Goal: Information Seeking & Learning: Learn about a topic

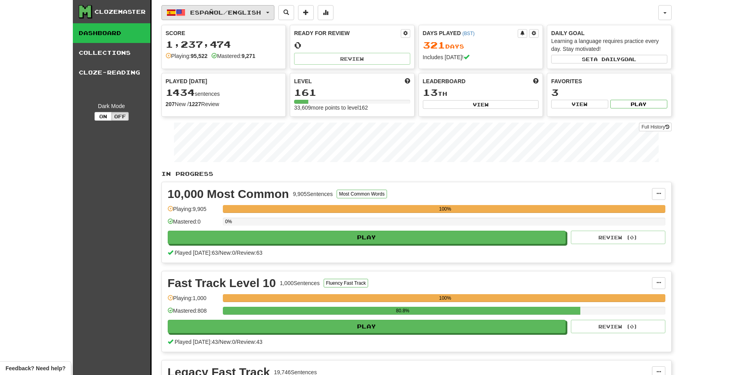
click at [242, 10] on span "Español / English" at bounding box center [225, 12] width 71 height 7
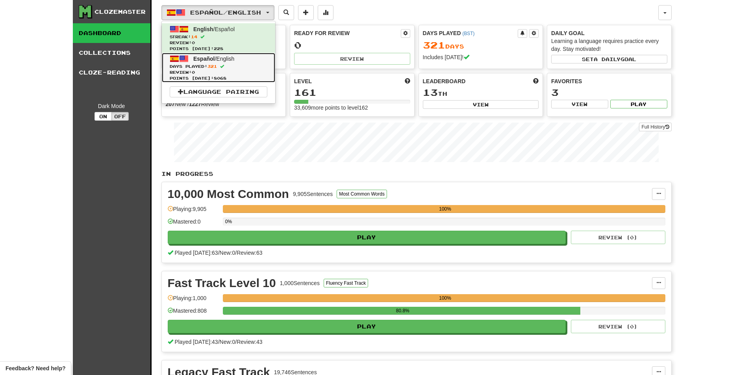
click at [215, 63] on link "Español / English Days Played: 321 Review: 0 Points today: 8068" at bounding box center [218, 68] width 113 height 30
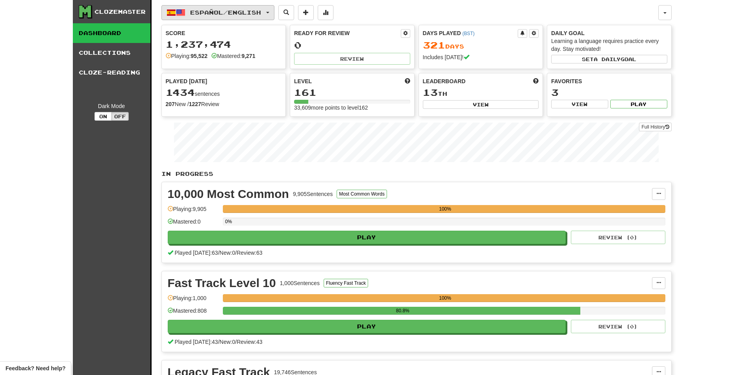
click at [229, 8] on button "Español / English" at bounding box center [217, 12] width 113 height 15
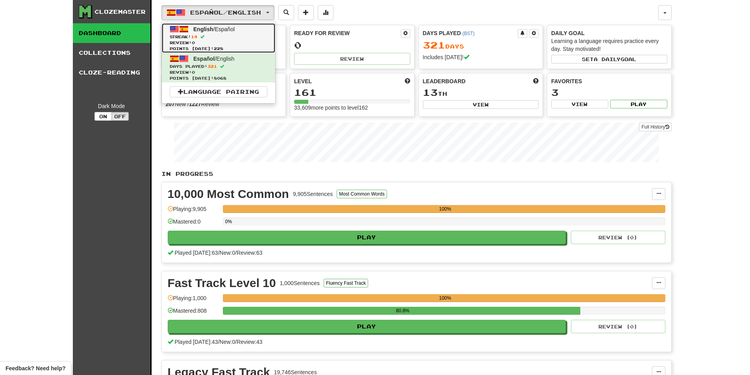
click at [214, 30] on span "English / Español" at bounding box center [213, 29] width 41 height 6
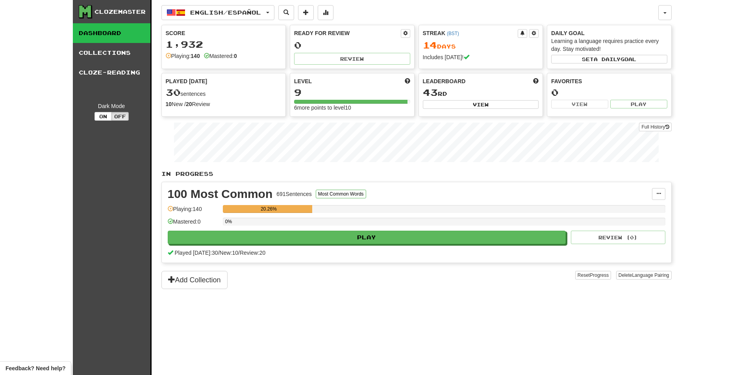
click at [332, 227] on div "0%" at bounding box center [444, 223] width 443 height 13
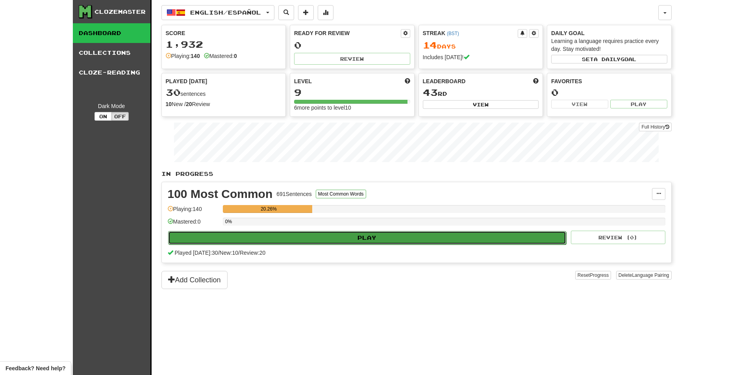
click at [336, 230] on div "100 Most Common 691 Sentences Most Common Words Manage Sentences Unpin from Das…" at bounding box center [417, 222] width 510 height 80
click at [339, 232] on button "Play" at bounding box center [367, 237] width 399 height 13
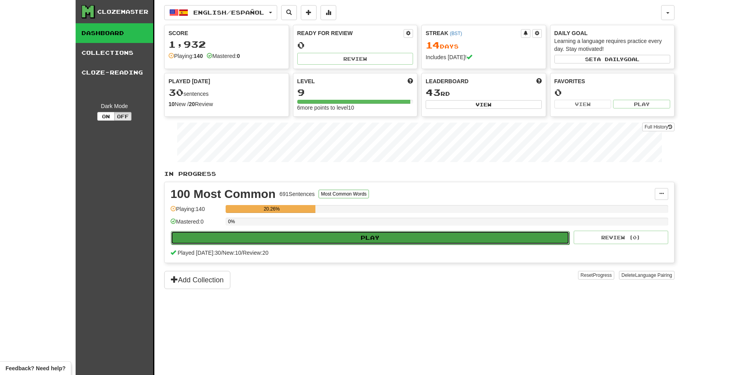
select select "**"
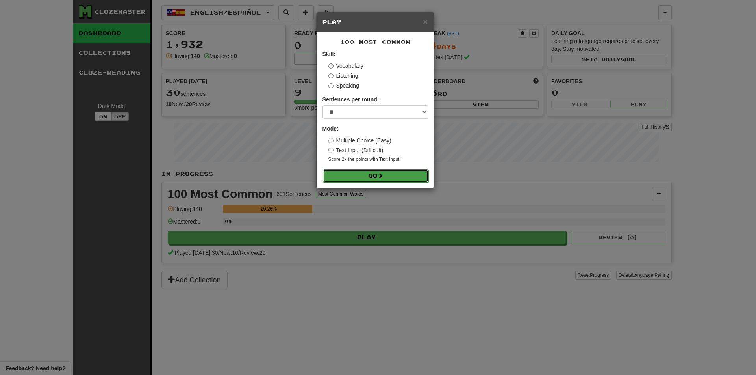
click at [356, 170] on button "Go" at bounding box center [376, 175] width 106 height 13
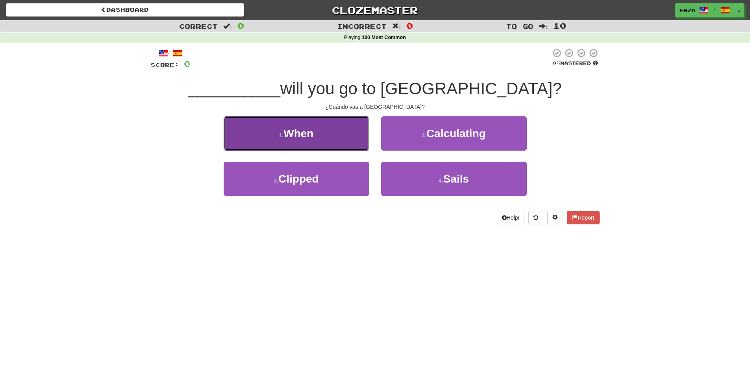
click at [329, 124] on button "1 . When" at bounding box center [297, 133] width 146 height 34
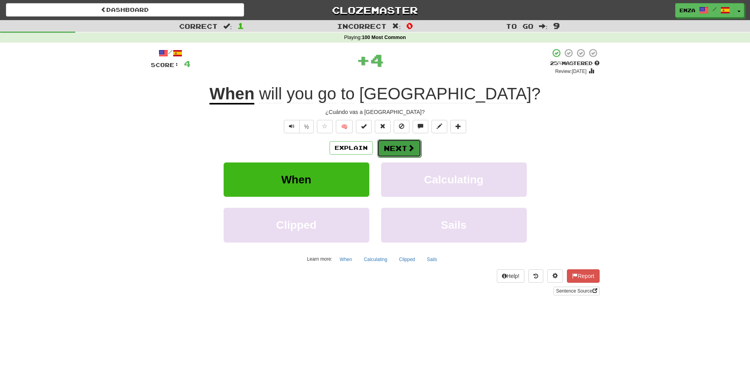
click at [408, 142] on button "Next" at bounding box center [399, 148] width 44 height 18
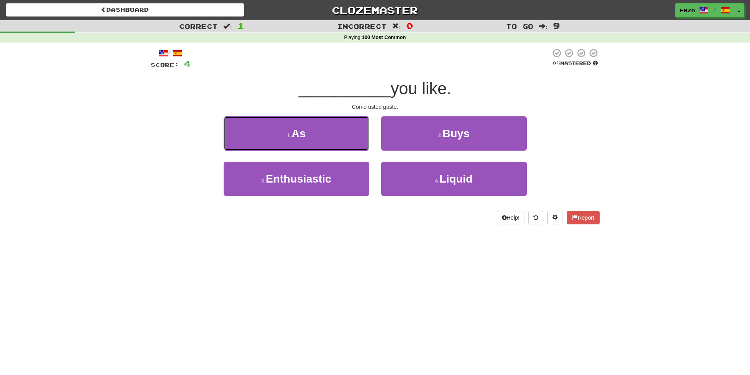
click at [304, 137] on span "As" at bounding box center [298, 133] width 14 height 12
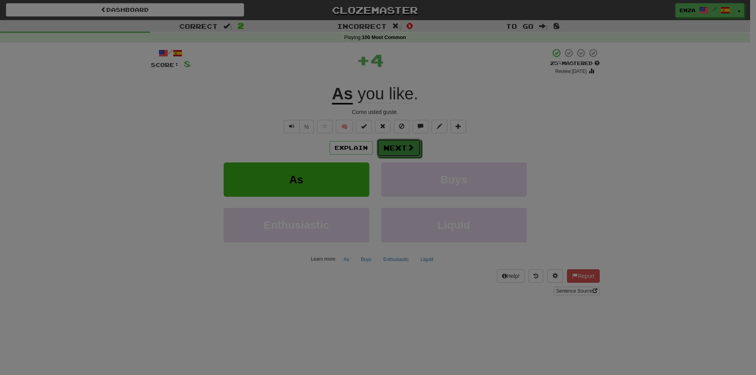
drag, startPoint x: 388, startPoint y: 150, endPoint x: 395, endPoint y: 152, distance: 7.4
click at [395, 152] on body "Dashboard Clozemaster Emza / Toggle Dropdown Dashboard Leaderboard Activity Fee…" at bounding box center [378, 327] width 756 height 654
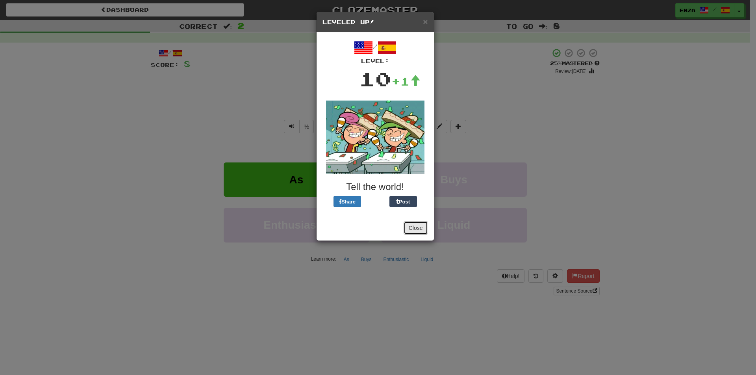
drag, startPoint x: 420, startPoint y: 228, endPoint x: 415, endPoint y: 215, distance: 14.2
click at [420, 228] on button "Close" at bounding box center [416, 227] width 24 height 13
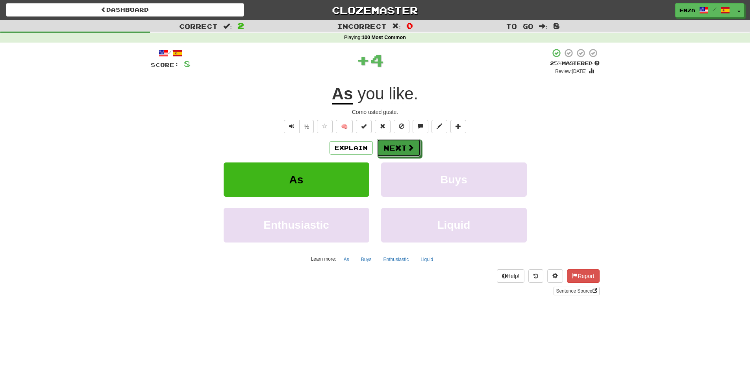
click at [399, 144] on button "Next" at bounding box center [399, 148] width 44 height 18
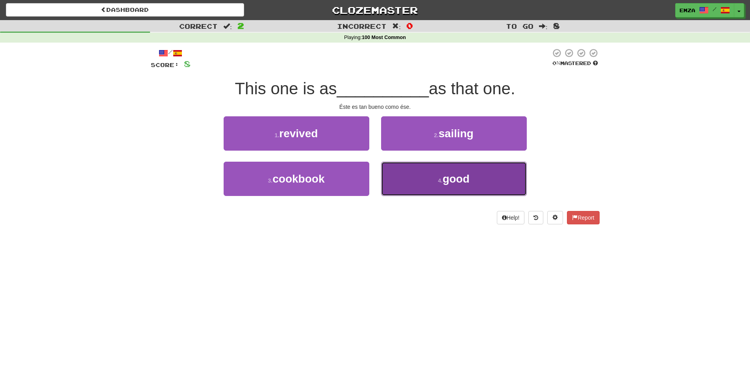
click at [408, 176] on button "4 . good" at bounding box center [454, 178] width 146 height 34
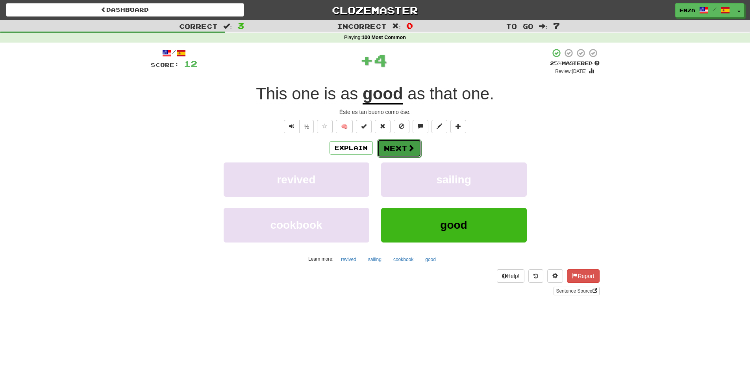
click at [408, 147] on span at bounding box center [411, 147] width 7 height 7
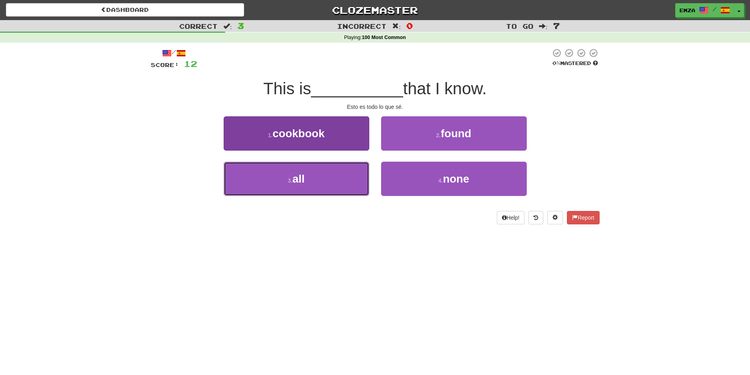
drag, startPoint x: 347, startPoint y: 179, endPoint x: 365, endPoint y: 162, distance: 25.4
click at [347, 179] on button "3 . all" at bounding box center [297, 178] width 146 height 34
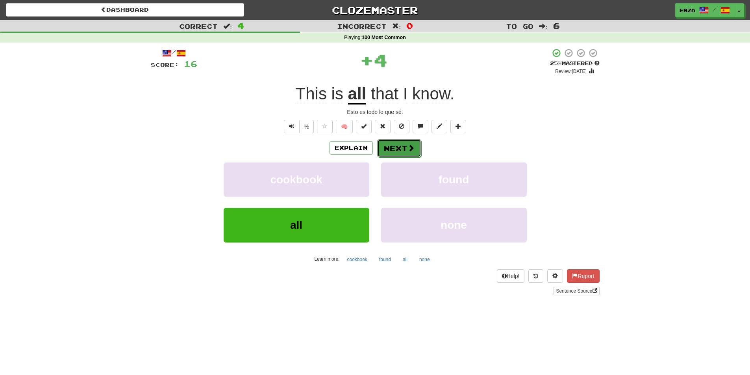
click at [394, 141] on button "Next" at bounding box center [399, 148] width 44 height 18
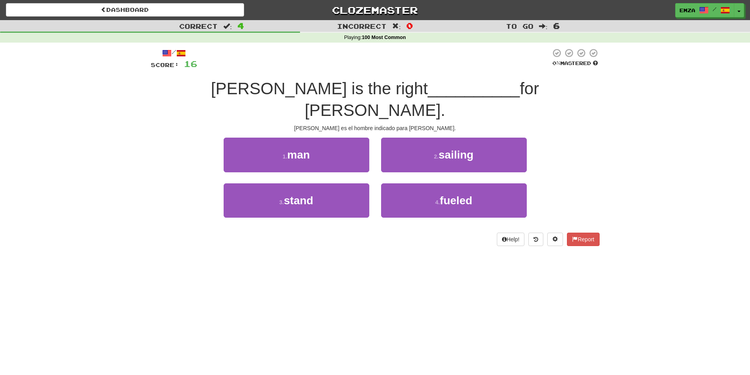
click at [362, 226] on div "/ Score: 16 0 % Mastered Tom is the right __________ for Mary. Tom es el hombre…" at bounding box center [375, 150] width 449 height 214
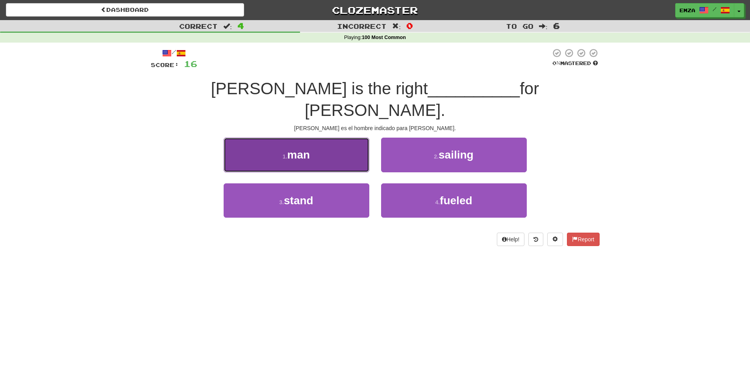
click at [345, 137] on button "1 . man" at bounding box center [297, 154] width 146 height 34
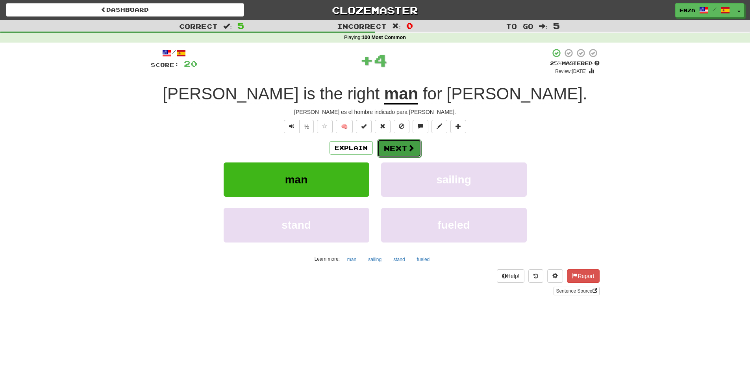
click at [406, 154] on button "Next" at bounding box center [399, 148] width 44 height 18
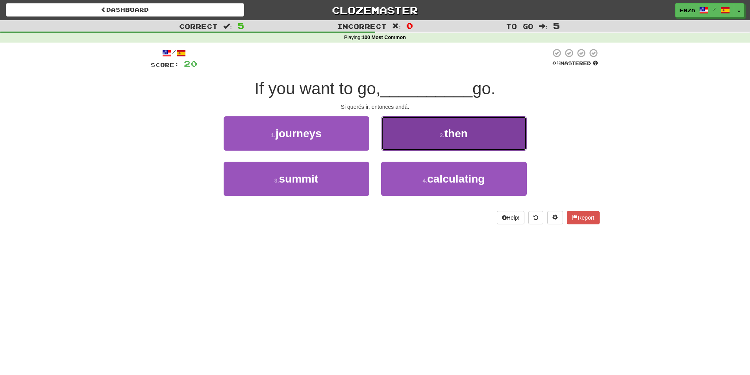
click at [396, 138] on button "2 . then" at bounding box center [454, 133] width 146 height 34
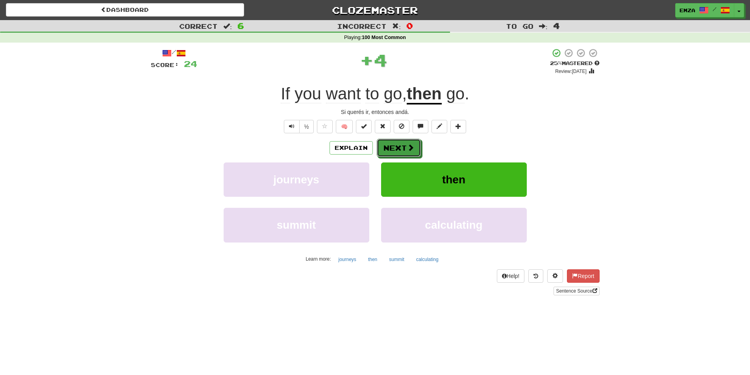
click at [395, 154] on button "Next" at bounding box center [399, 148] width 44 height 18
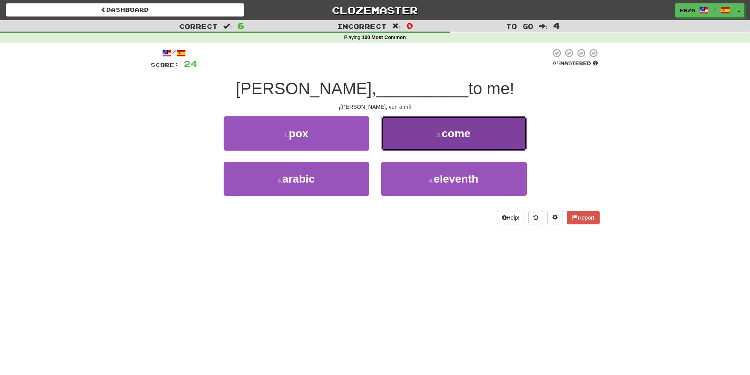
click at [407, 141] on button "2 . come" at bounding box center [454, 133] width 146 height 34
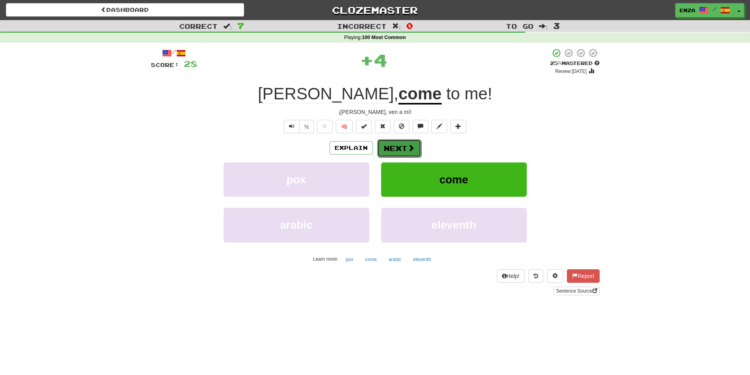
click at [403, 148] on button "Next" at bounding box center [399, 148] width 44 height 18
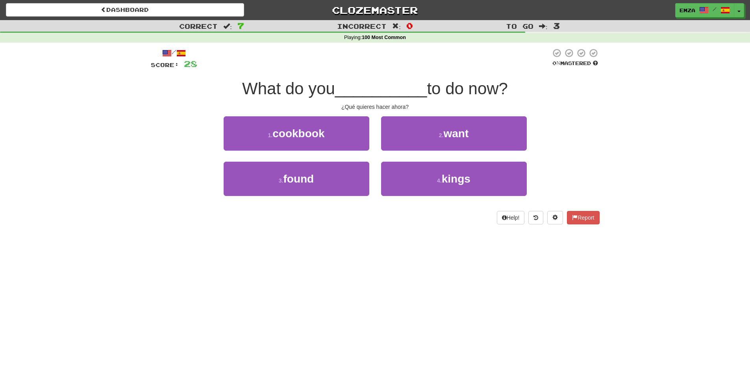
click at [373, 160] on div "1 . cookbook" at bounding box center [297, 138] width 158 height 45
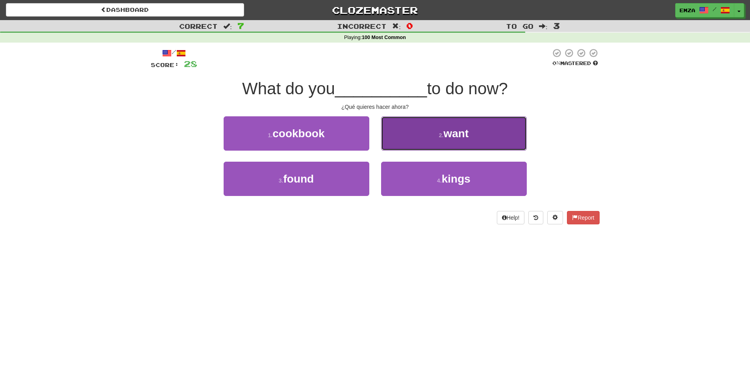
click at [414, 134] on button "2 . want" at bounding box center [454, 133] width 146 height 34
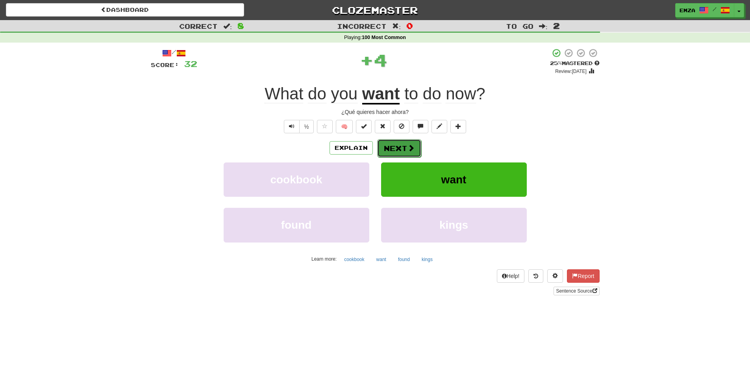
click at [406, 143] on button "Next" at bounding box center [399, 148] width 44 height 18
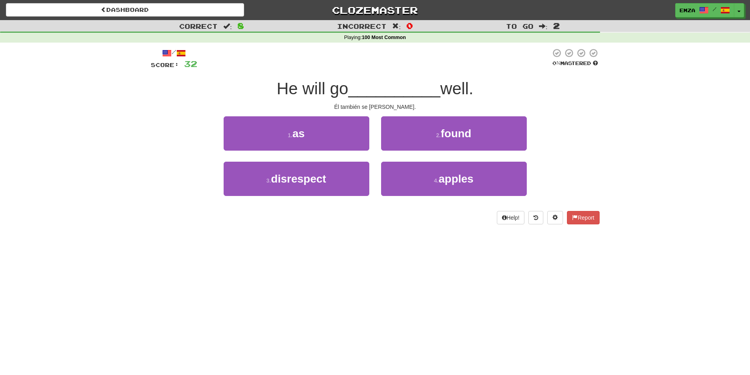
click at [386, 159] on div "2 . found" at bounding box center [454, 138] width 158 height 45
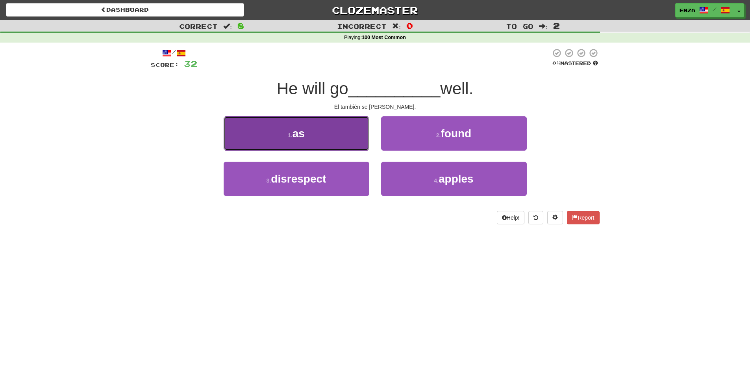
click at [360, 147] on button "1 . as" at bounding box center [297, 133] width 146 height 34
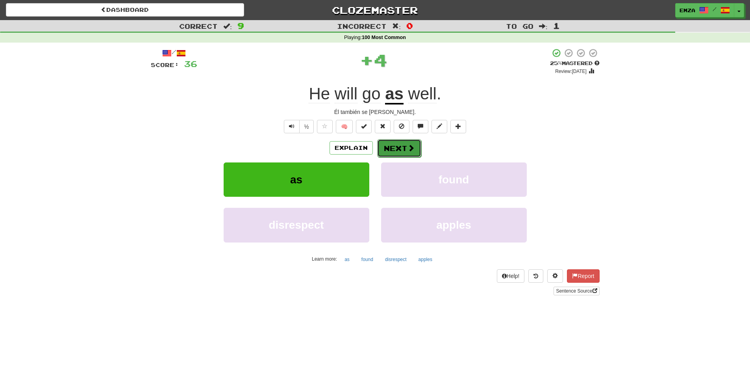
click at [388, 152] on button "Next" at bounding box center [399, 148] width 44 height 18
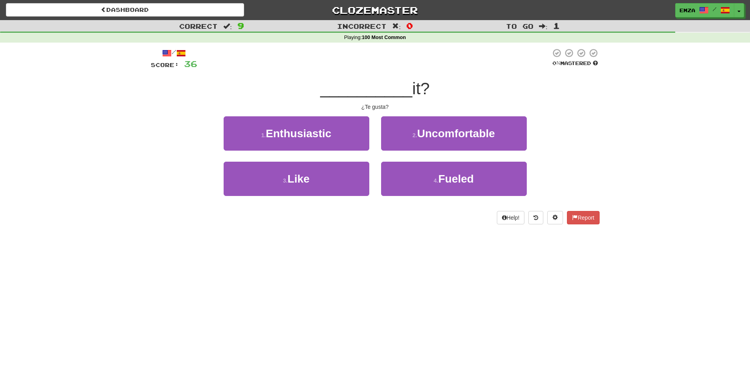
click at [383, 158] on div "2 . Uncomfortable" at bounding box center [454, 138] width 158 height 45
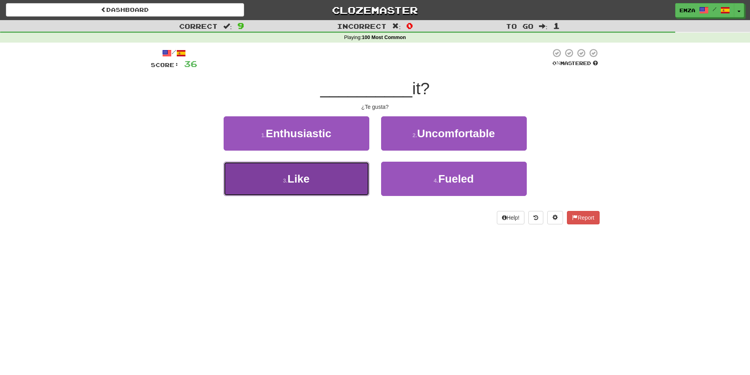
click at [361, 180] on button "3 . Like" at bounding box center [297, 178] width 146 height 34
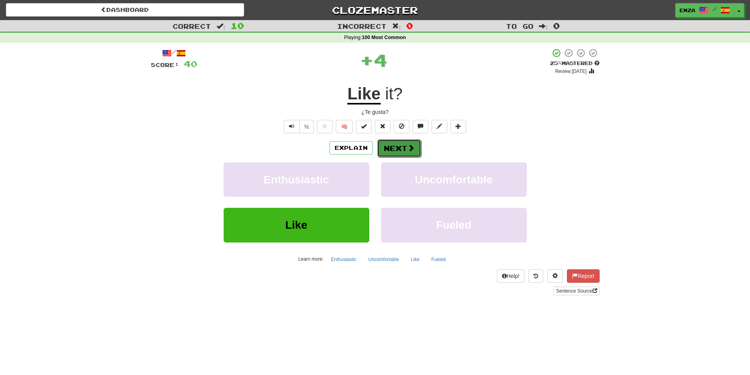
click at [394, 152] on button "Next" at bounding box center [399, 148] width 44 height 18
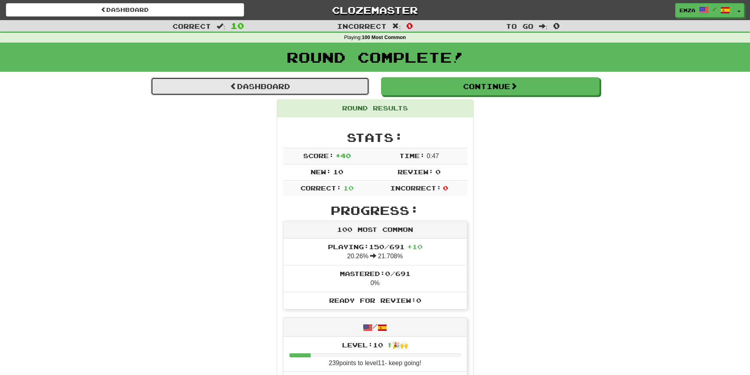
click at [341, 93] on link "Dashboard" at bounding box center [260, 86] width 219 height 18
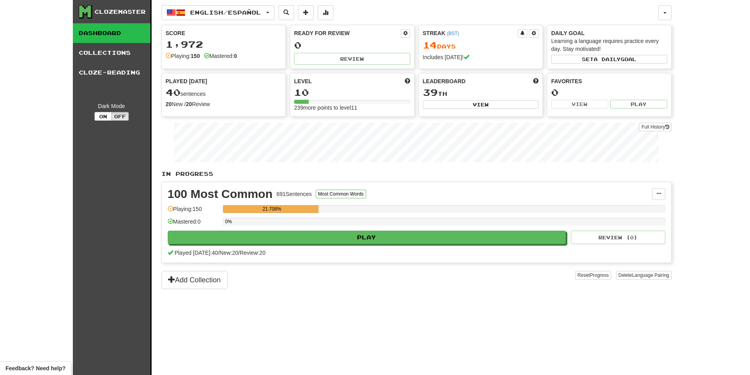
click at [238, 24] on div "English / Español English / Español Streak: 14 Review: 0 Points today: 268 Espa…" at bounding box center [416, 197] width 510 height 394
click at [238, 20] on div "English / Español English / Español Streak: 14 Review: 0 Points today: 268 Espa…" at bounding box center [416, 197] width 510 height 394
drag, startPoint x: 235, startPoint y: 13, endPoint x: 236, endPoint y: 19, distance: 6.0
click at [235, 15] on span "English / Español" at bounding box center [225, 12] width 71 height 7
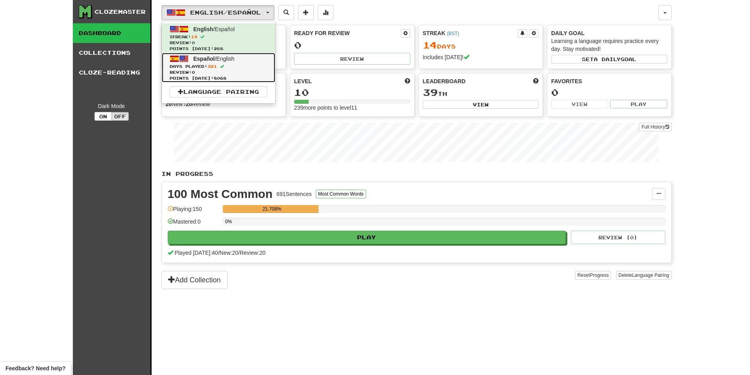
click at [228, 54] on link "Español / English Days Played: 321 Review: 0 Points today: 8068" at bounding box center [218, 68] width 113 height 30
